Goal: Transaction & Acquisition: Purchase product/service

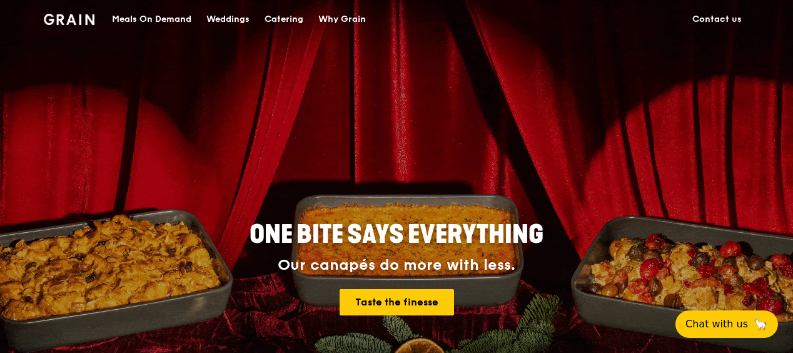
click at [146, 17] on div "Meals On Demand" at bounding box center [151, 20] width 79 height 38
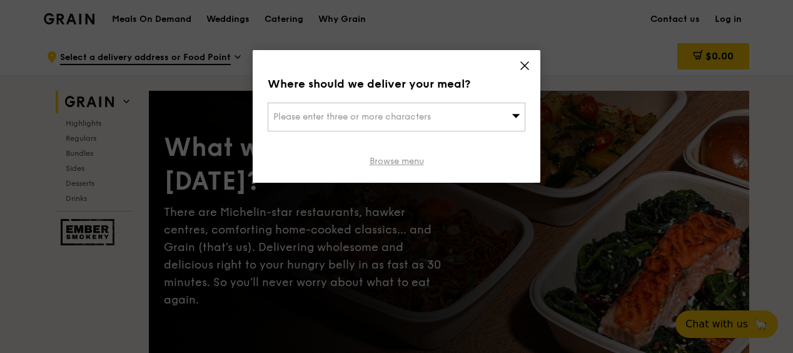
click at [406, 160] on link "Browse menu" at bounding box center [397, 161] width 54 height 13
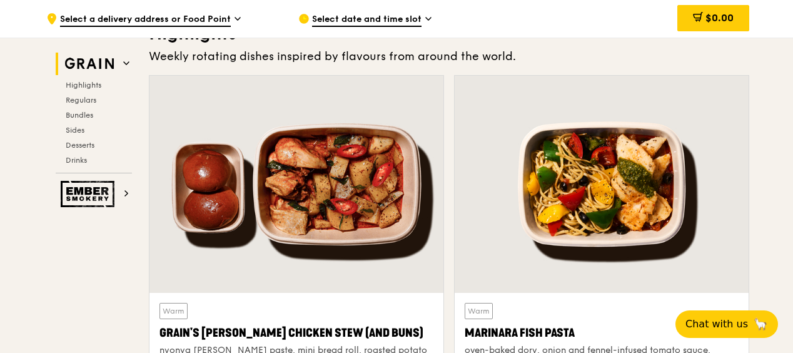
scroll to position [438, 0]
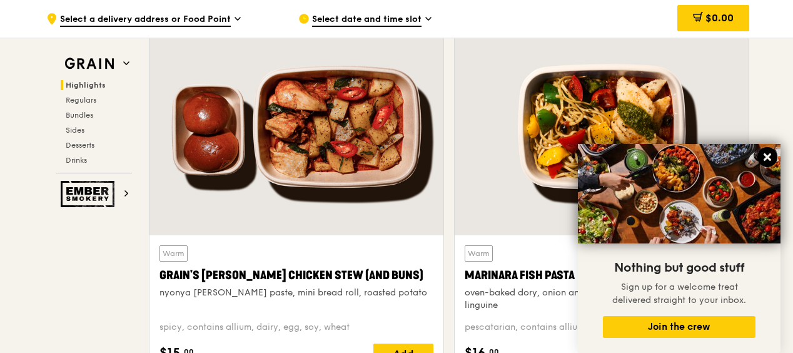
drag, startPoint x: 770, startPoint y: 156, endPoint x: 751, endPoint y: 151, distance: 19.4
click at [769, 156] on icon at bounding box center [768, 157] width 8 height 8
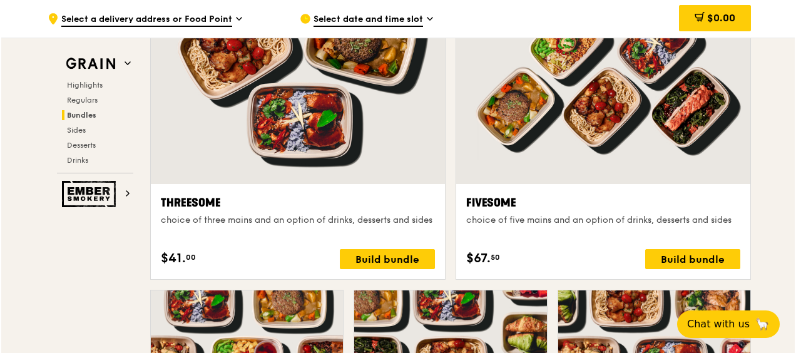
scroll to position [2228, 0]
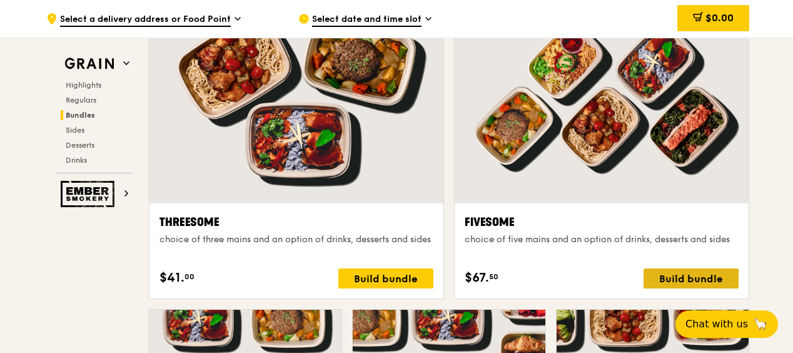
click at [697, 273] on div "Build bundle" at bounding box center [691, 278] width 95 height 20
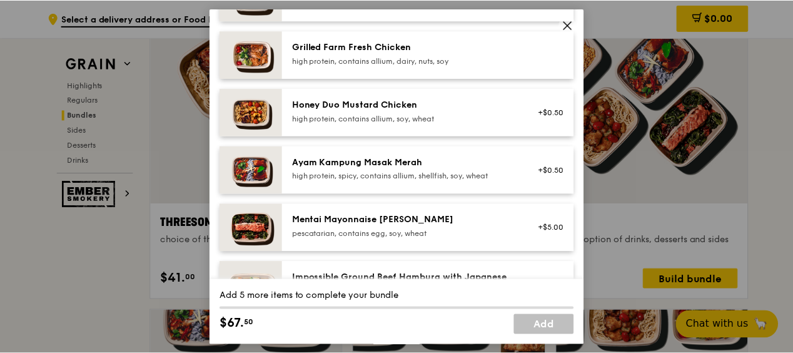
scroll to position [375, 0]
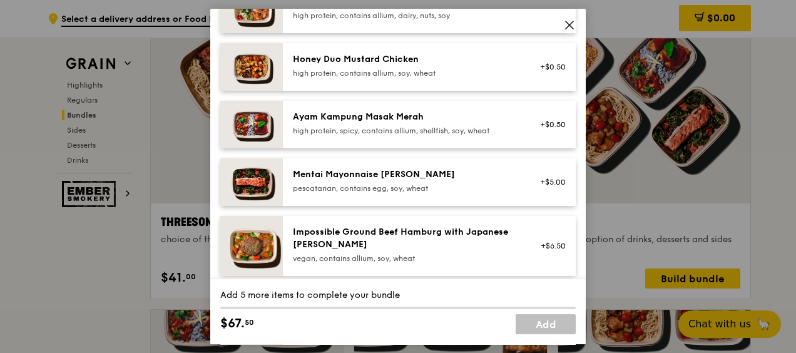
click at [571, 21] on icon at bounding box center [569, 24] width 11 height 11
